Goal: Find specific page/section: Find specific page/section

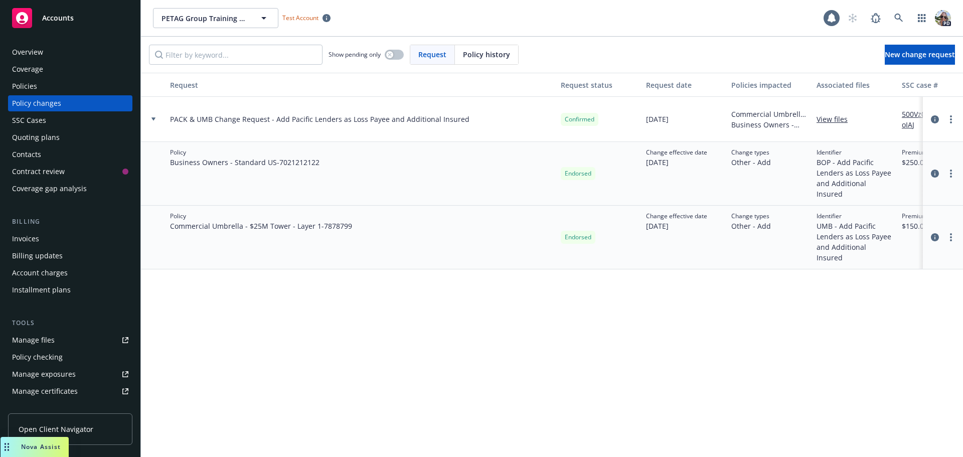
click at [25, 89] on div "Policies" at bounding box center [24, 86] width 25 height 16
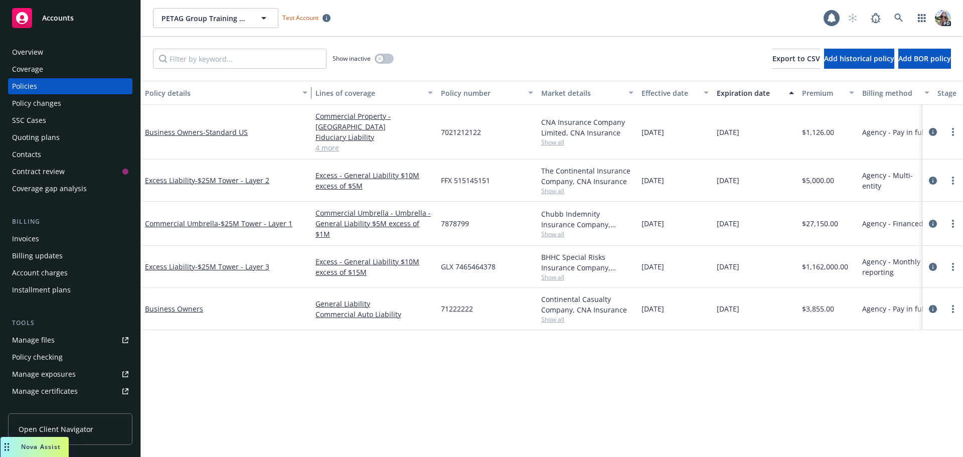
drag, startPoint x: 215, startPoint y: 96, endPoint x: 310, endPoint y: 93, distance: 95.3
click at [309, 93] on div "button" at bounding box center [306, 92] width 5 height 23
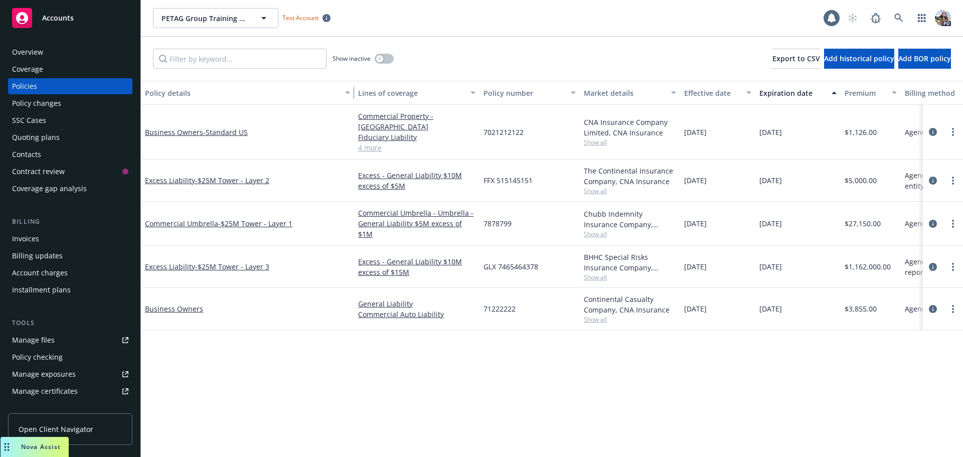
drag, startPoint x: 309, startPoint y: 98, endPoint x: 352, endPoint y: 94, distance: 42.9
click at [352, 94] on div "button" at bounding box center [349, 92] width 5 height 23
click at [90, 434] on link "Open Client Navigator" at bounding box center [70, 429] width 124 height 32
click at [50, 20] on span "Accounts" at bounding box center [58, 18] width 32 height 8
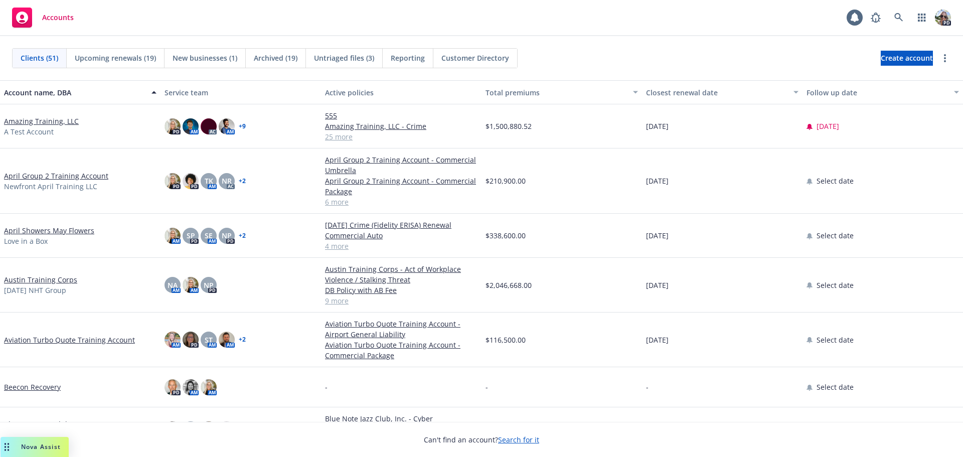
click at [406, 62] on span "Reporting" at bounding box center [408, 58] width 34 height 11
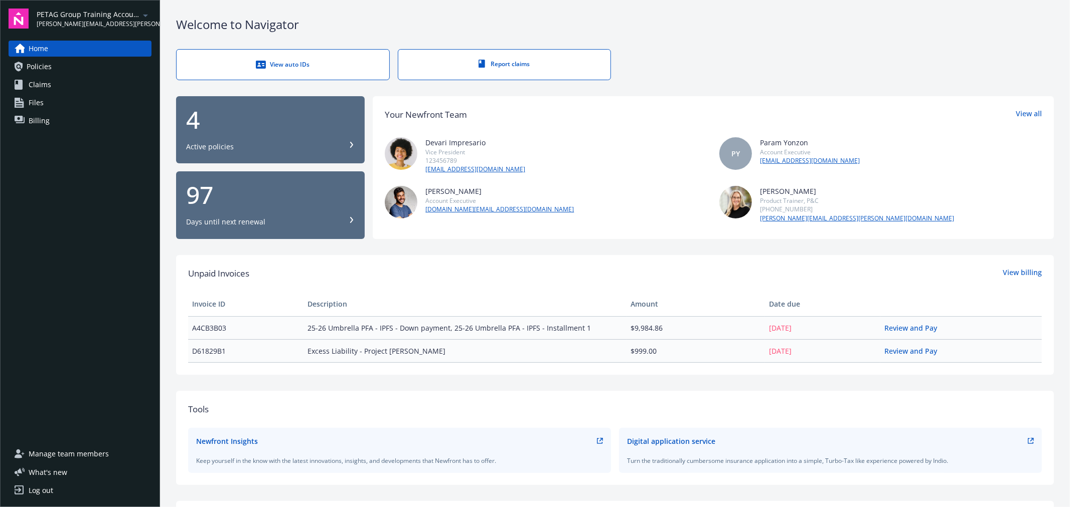
click at [46, 62] on span "Policies" at bounding box center [39, 67] width 25 height 16
